Goal: Obtain resource: Obtain resource

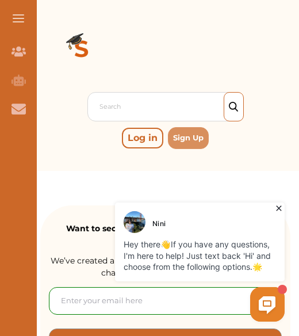
click at [277, 206] on icon at bounding box center [278, 207] width 11 height 11
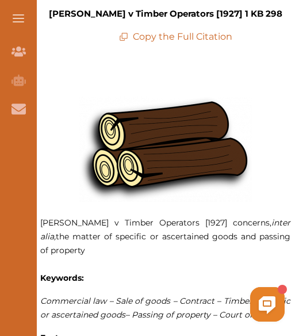
scroll to position [463, 0]
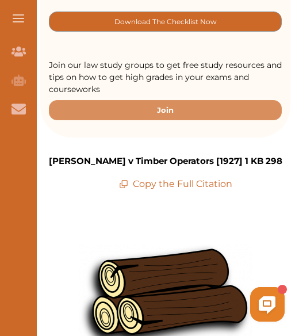
scroll to position [317, 0]
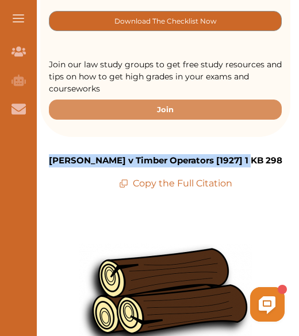
drag, startPoint x: 72, startPoint y: 158, endPoint x: 268, endPoint y: 157, distance: 196.0
click at [268, 157] on div "[PERSON_NAME] v Timber Operators [1927] 1 KB 298 Copy the Full Citation" at bounding box center [165, 172] width 250 height 36
copy p "[PERSON_NAME] v Timber Operators [1927] 1 KB 298"
